Goal: Task Accomplishment & Management: Complete application form

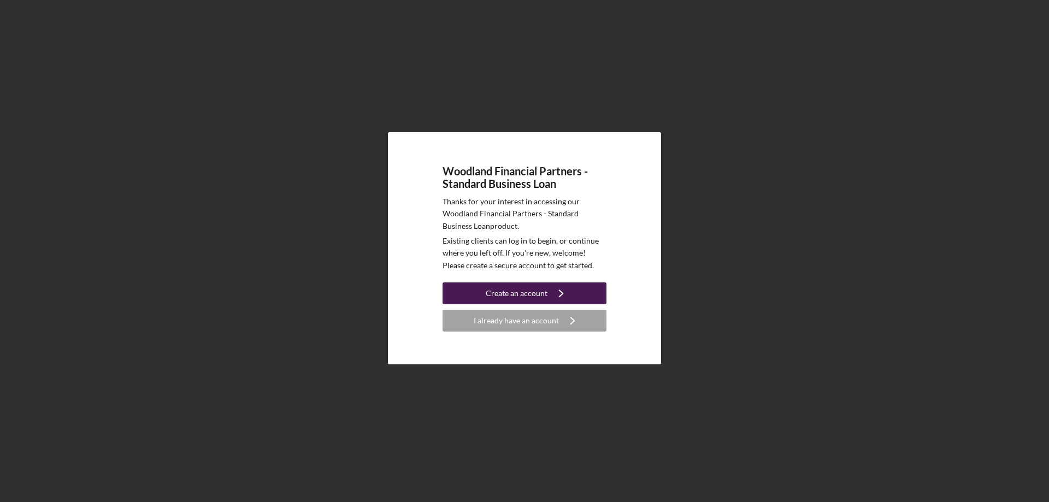
click at [514, 298] on div "Create an account" at bounding box center [517, 293] width 62 height 22
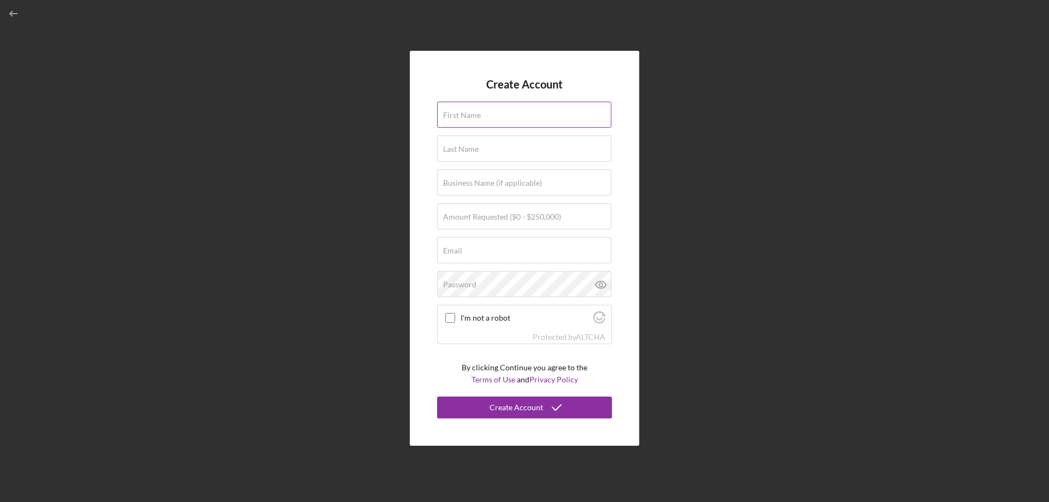
drag, startPoint x: 494, startPoint y: 103, endPoint x: 494, endPoint y: 111, distance: 8.2
click at [494, 111] on div "First Name" at bounding box center [524, 115] width 175 height 27
type input "Savion"
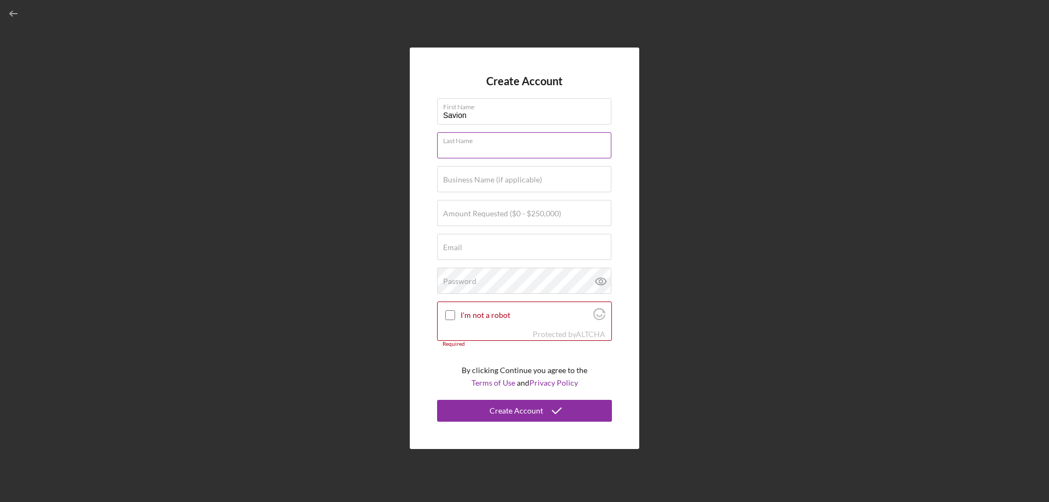
click at [518, 153] on input "Last Name" at bounding box center [524, 145] width 174 height 26
click at [518, 131] on form "Create Account First Name Savion Last Name [PERSON_NAME] Business Name (if appl…" at bounding box center [524, 248] width 175 height 347
click at [518, 151] on input "[PERSON_NAME]" at bounding box center [524, 145] width 174 height 26
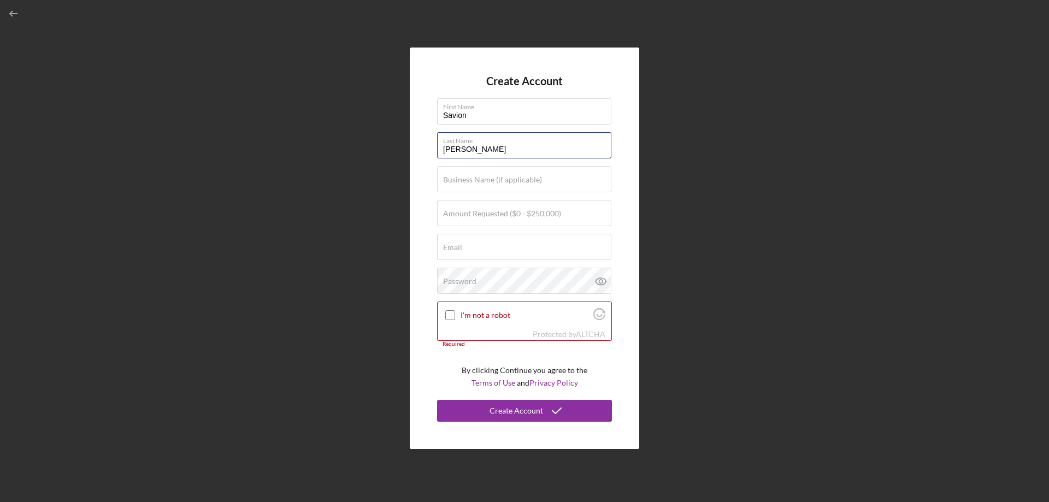
type input "[PERSON_NAME]"
type input "Lac"
